Goal: Find specific page/section: Find specific page/section

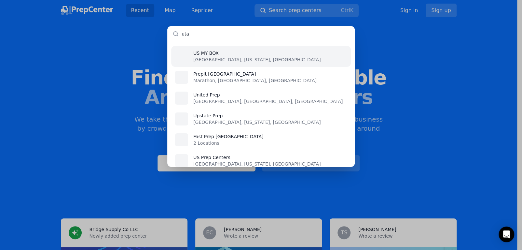
type input "[US_STATE]"
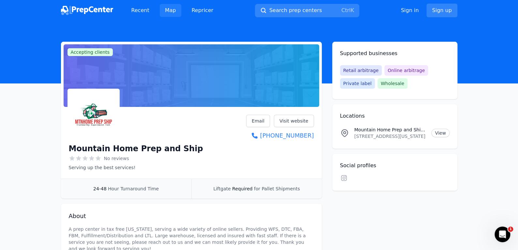
click at [178, 8] on link "Map" at bounding box center [170, 10] width 21 height 13
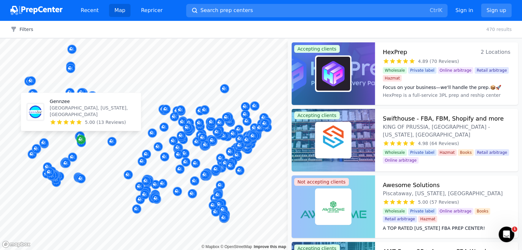
click at [80, 142] on icon "Map marker" at bounding box center [80, 139] width 5 height 7
click at [81, 122] on icon at bounding box center [79, 122] width 5 height 5
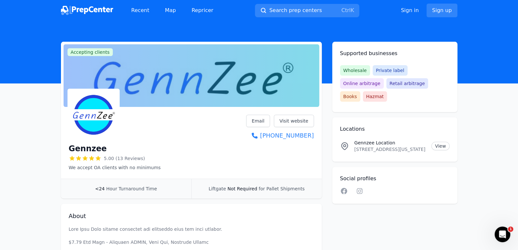
drag, startPoint x: 354, startPoint y: 136, endPoint x: 419, endPoint y: 138, distance: 65.2
click at [419, 146] on p "[STREET_ADDRESS][US_STATE]" at bounding box center [390, 149] width 72 height 7
copy p "[STREET_ADDRESS]"
